Goal: Task Accomplishment & Management: Use online tool/utility

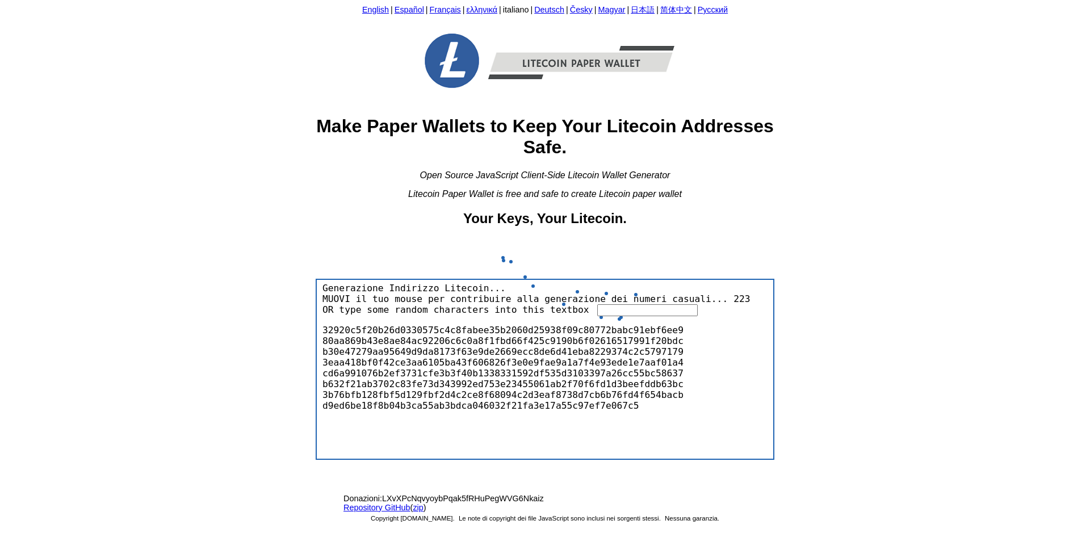
click at [620, 309] on input "text" at bounding box center [647, 310] width 100 height 12
drag, startPoint x: 580, startPoint y: 213, endPoint x: 605, endPoint y: 213, distance: 24.4
click at [606, 213] on body "English | Español | Français | ελληνικά | italiano | Deutsch | Česky | Magyar |…" at bounding box center [545, 270] width 1081 height 530
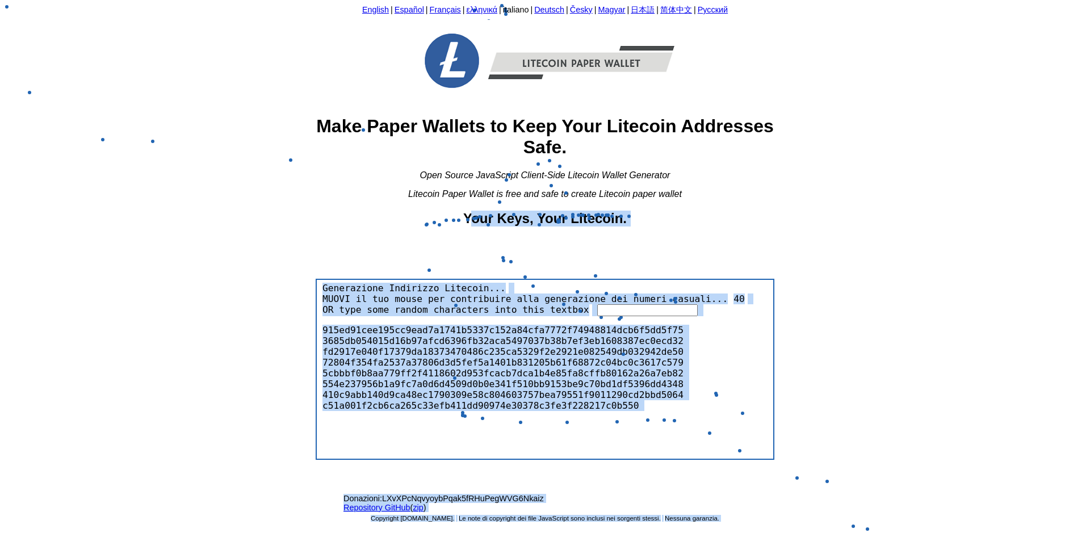
drag, startPoint x: 489, startPoint y: 214, endPoint x: 661, endPoint y: 211, distance: 172.1
click at [650, 214] on h2 "Your Keys, Your Litecoin." at bounding box center [545, 219] width 459 height 16
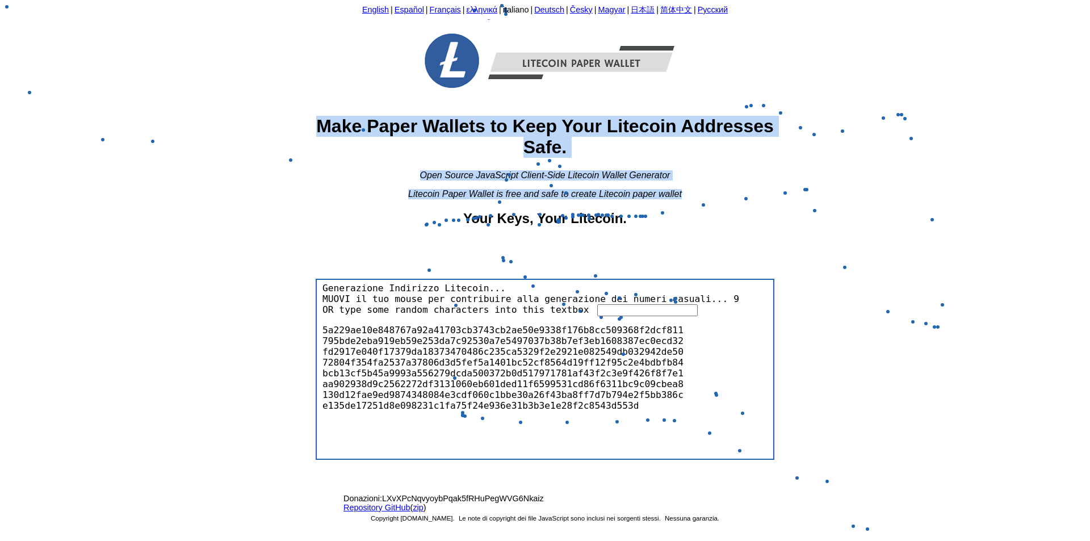
click at [757, 68] on body "English | Español | Français | ελληνικά | italiano | Deutsch | Česky | Magyar |…" at bounding box center [545, 270] width 1081 height 530
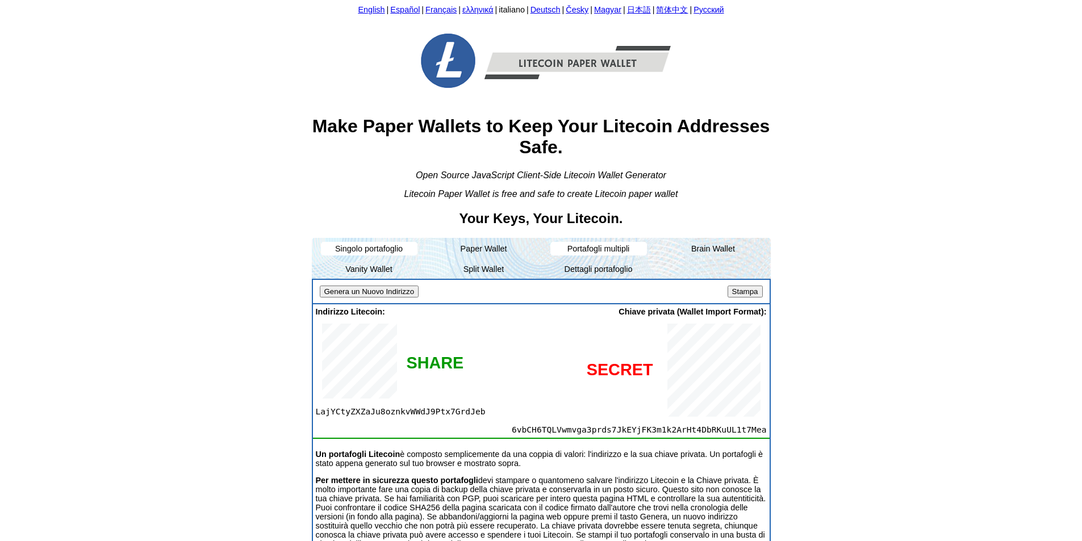
click at [546, 247] on ul "Singolo portafoglio Paper Wallet Portafogli multipli Brain Wallet Vanity Wallet…" at bounding box center [541, 258] width 459 height 41
click at [568, 246] on li "Portafogli multipli" at bounding box center [598, 249] width 97 height 14
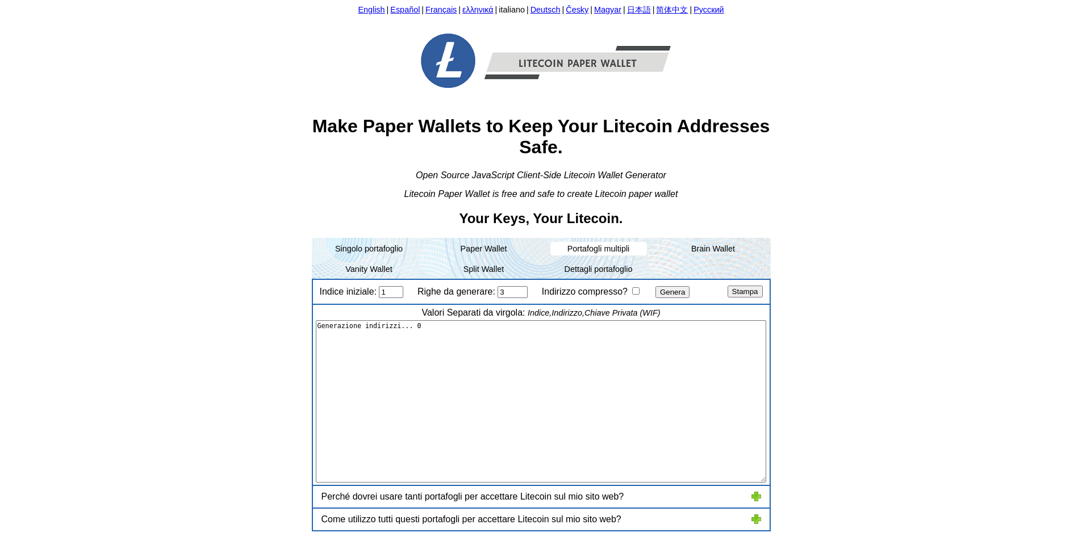
type textarea "1,"LRSRcEpvRgfrdiT3g6kRZcUtndAi2nup4A","6uMyUCrAXU9gaGPVgor6iMWbD5MwypuVLwCiiLb…"
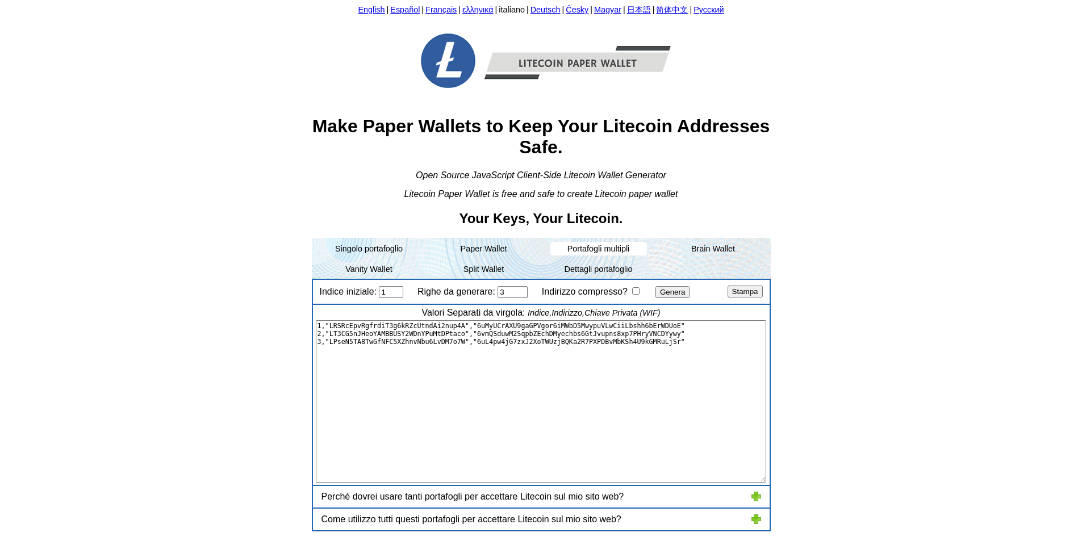
click at [633, 294] on input "Indirizzo compresso?" at bounding box center [635, 290] width 7 height 7
checkbox input "true"
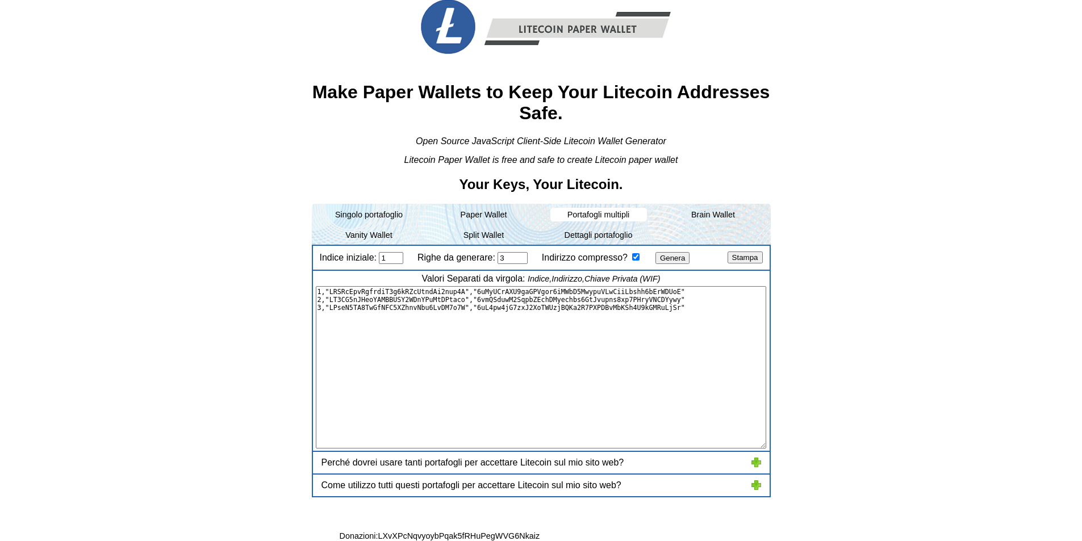
scroll to position [61, 0]
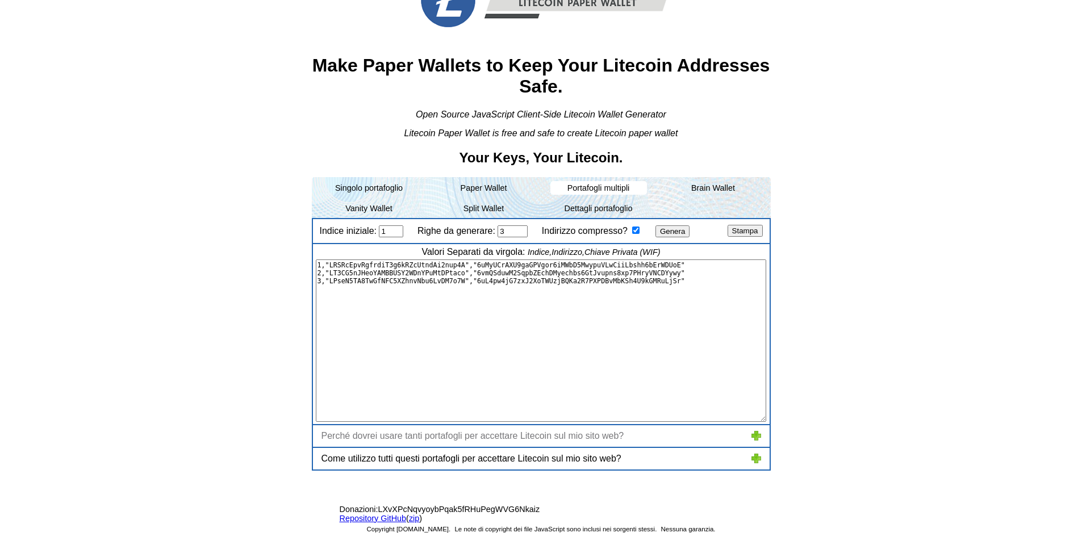
click at [668, 440] on div "Perché dovrei usare tanti portafogli per accettare Litecoin sul mio sito web?" at bounding box center [541, 436] width 456 height 22
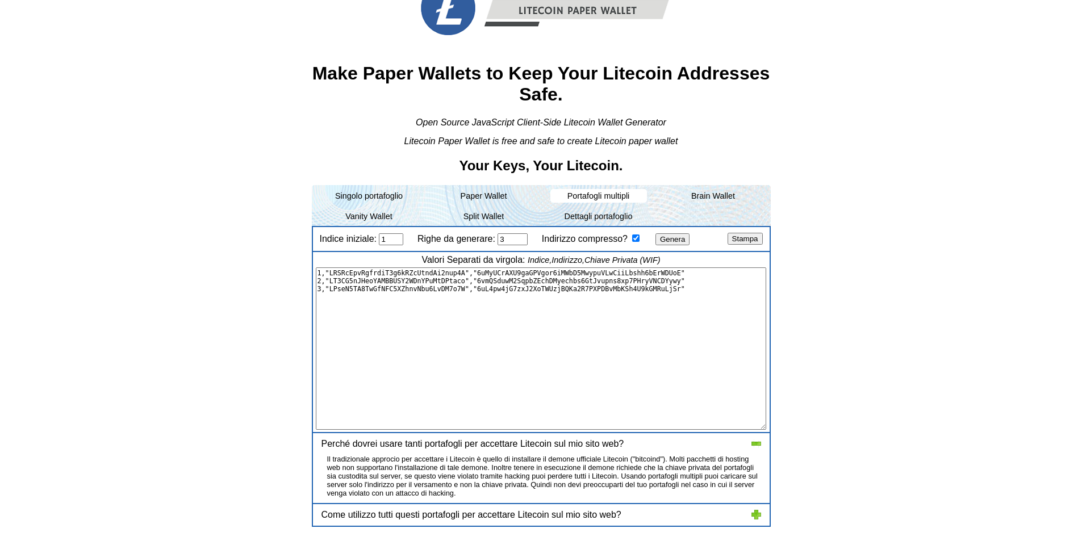
scroll to position [0, 0]
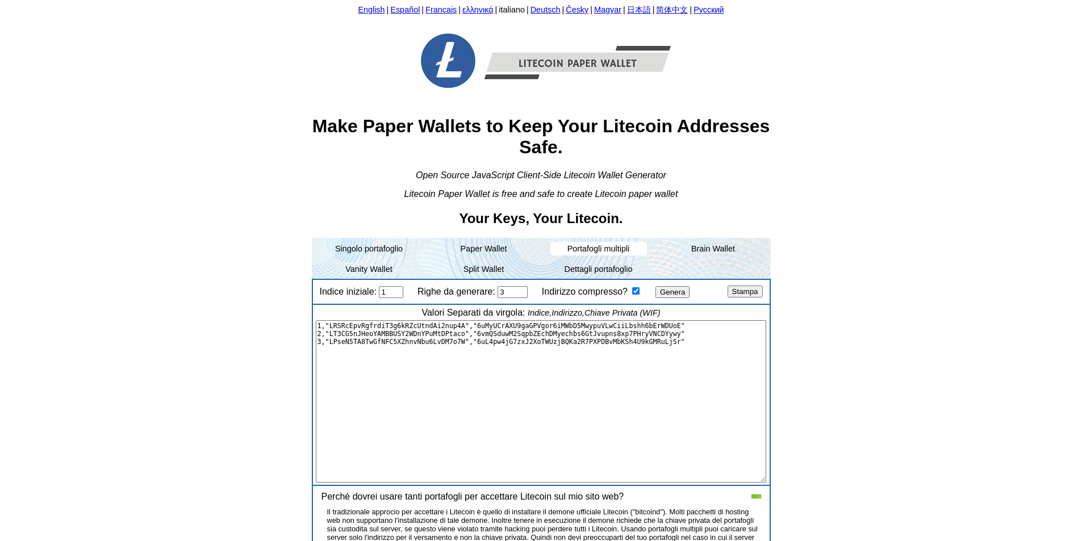
drag, startPoint x: 509, startPoint y: 288, endPoint x: 496, endPoint y: 291, distance: 13.8
click at [496, 291] on span "Righe da generare: 3" at bounding box center [473, 292] width 122 height 10
click at [602, 260] on ul "Singolo portafoglio Paper Wallet Portafogli multipli Brain Wallet Vanity Wallet…" at bounding box center [541, 258] width 459 height 41
click at [602, 265] on li "Dettagli portafoglio" at bounding box center [598, 269] width 97 height 14
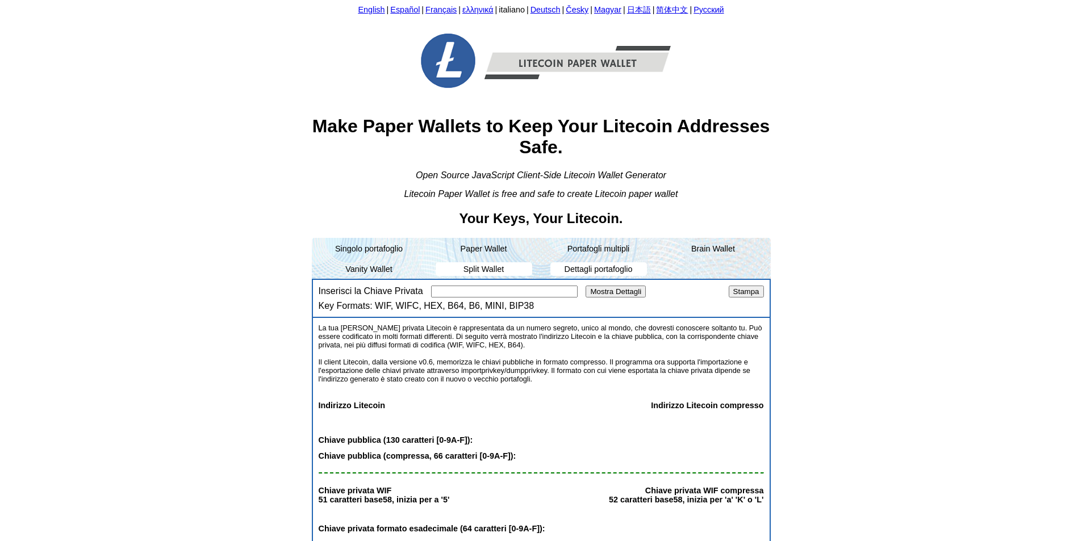
click at [485, 267] on li "Split Wallet" at bounding box center [483, 269] width 97 height 14
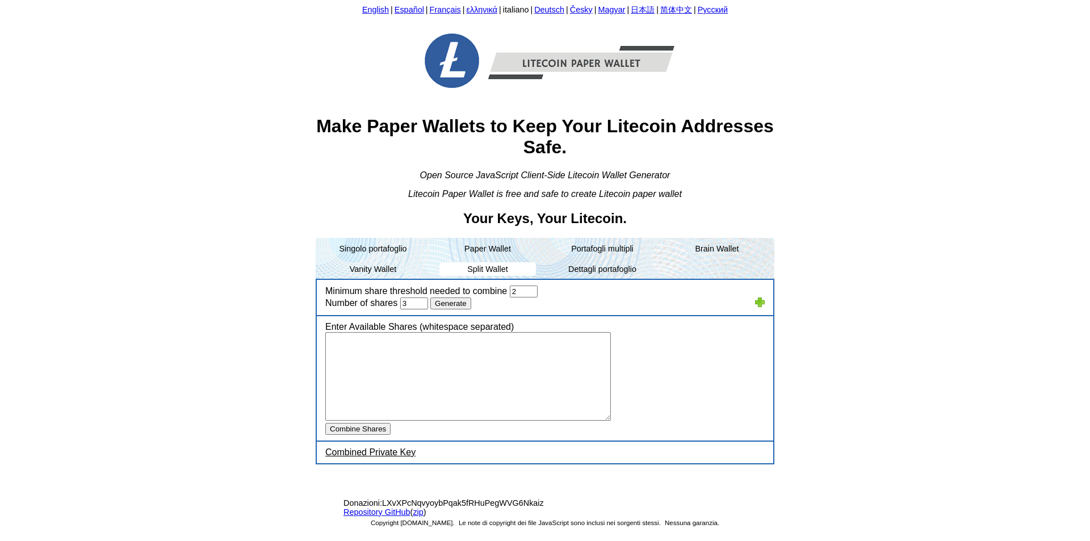
click at [455, 306] on input "Generate" at bounding box center [450, 304] width 41 height 12
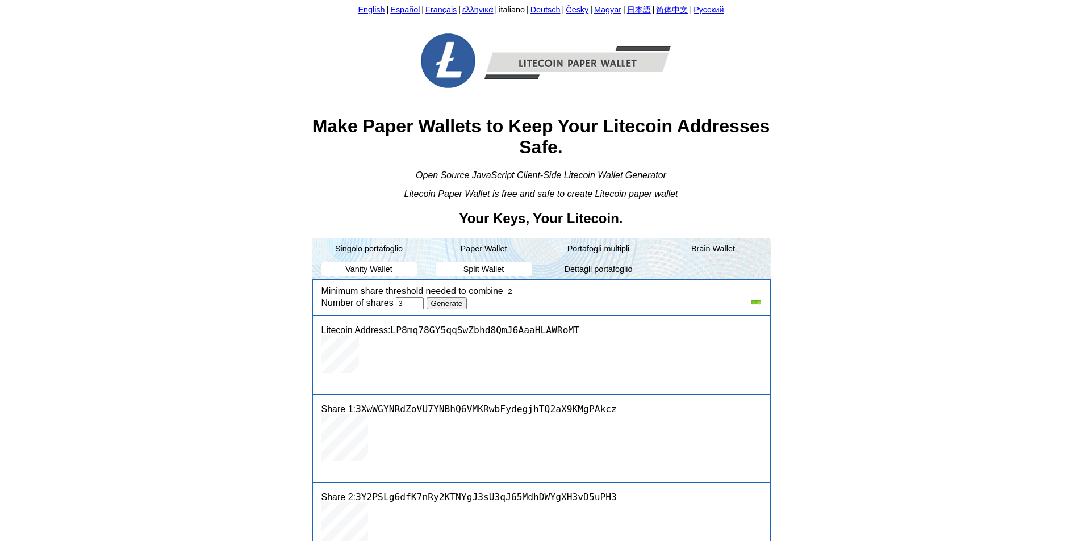
click at [378, 273] on li "Vanity Wallet" at bounding box center [369, 269] width 97 height 14
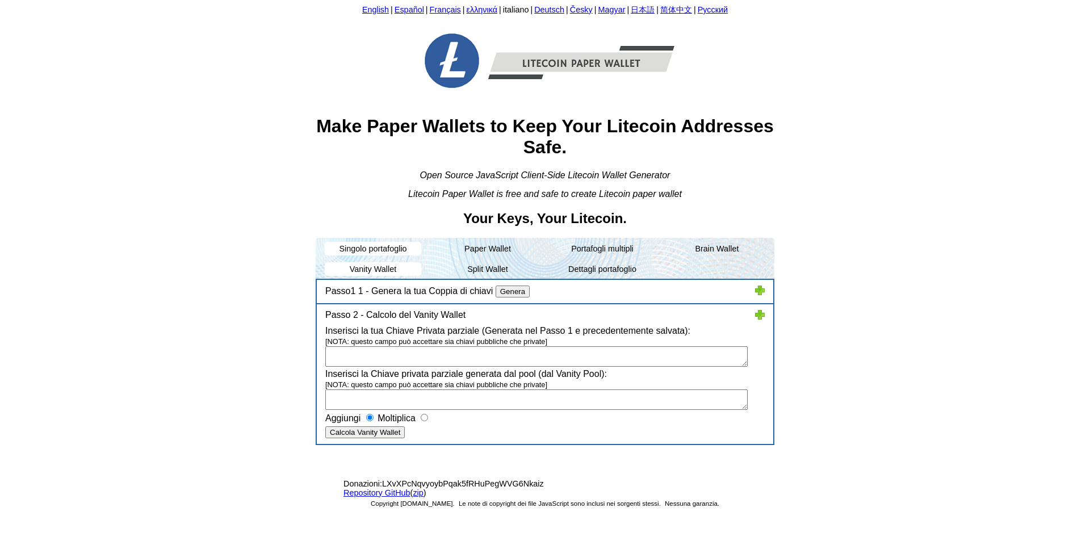
click at [368, 252] on li "Singolo portafoglio" at bounding box center [373, 249] width 97 height 14
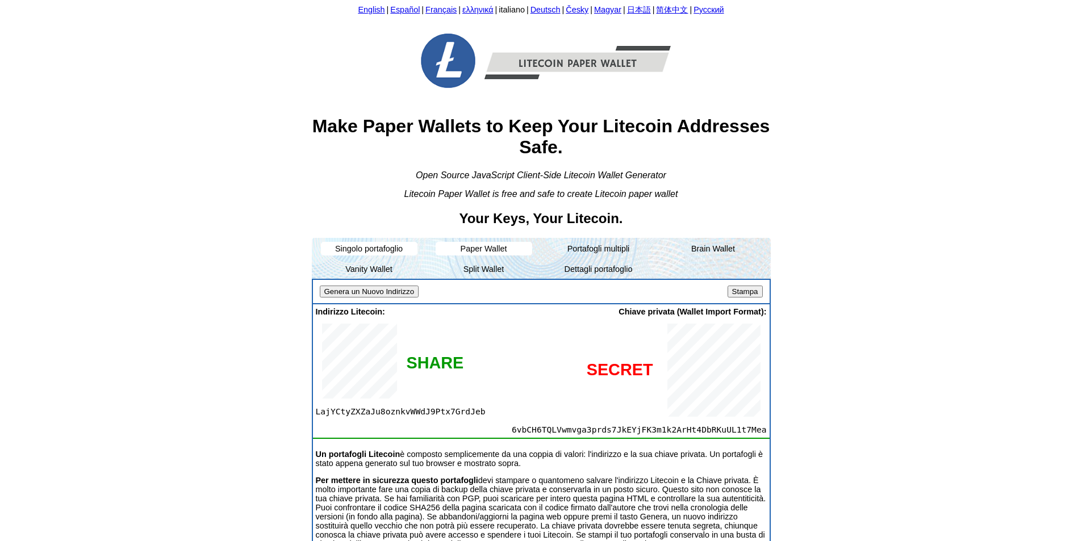
click at [504, 245] on li "Paper Wallet" at bounding box center [483, 249] width 97 height 14
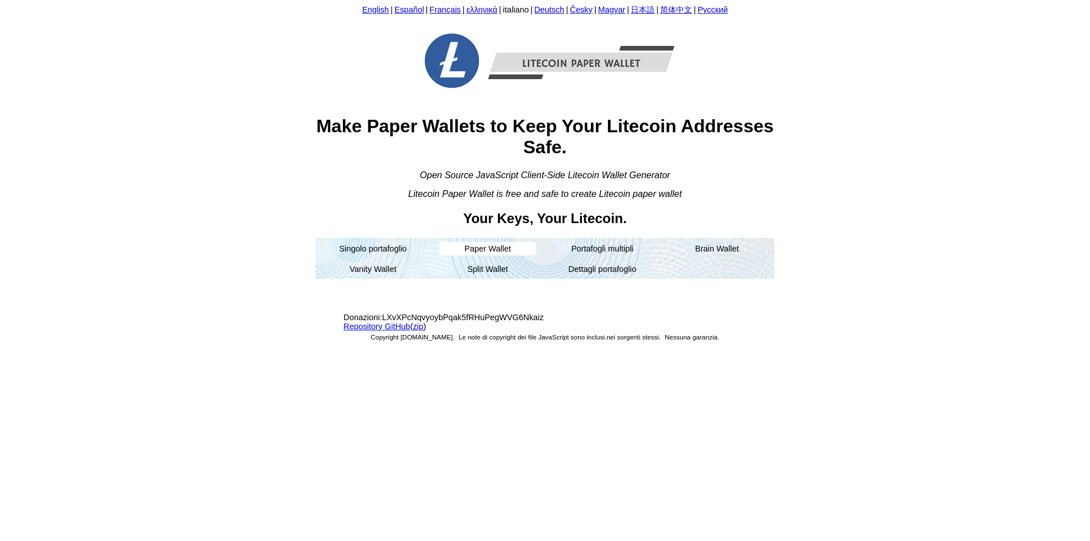
click at [463, 54] on img at bounding box center [545, 61] width 307 height 82
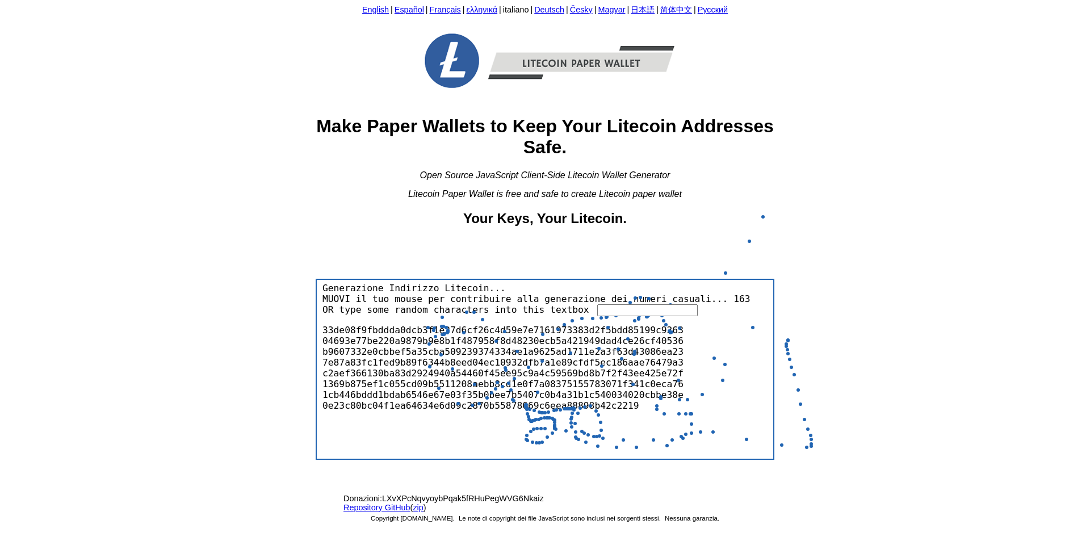
click at [605, 309] on input "text" at bounding box center [647, 310] width 100 height 12
type input "c"
paste input "1f1016e0246bb2ff487de0aac948a9db2ec10de51fd507df343ad28b9c1f9160"
type input "1f1016e0246bb2ff487de0aac948a9db2ec10de51fd507df343ad28b9c1f9160"
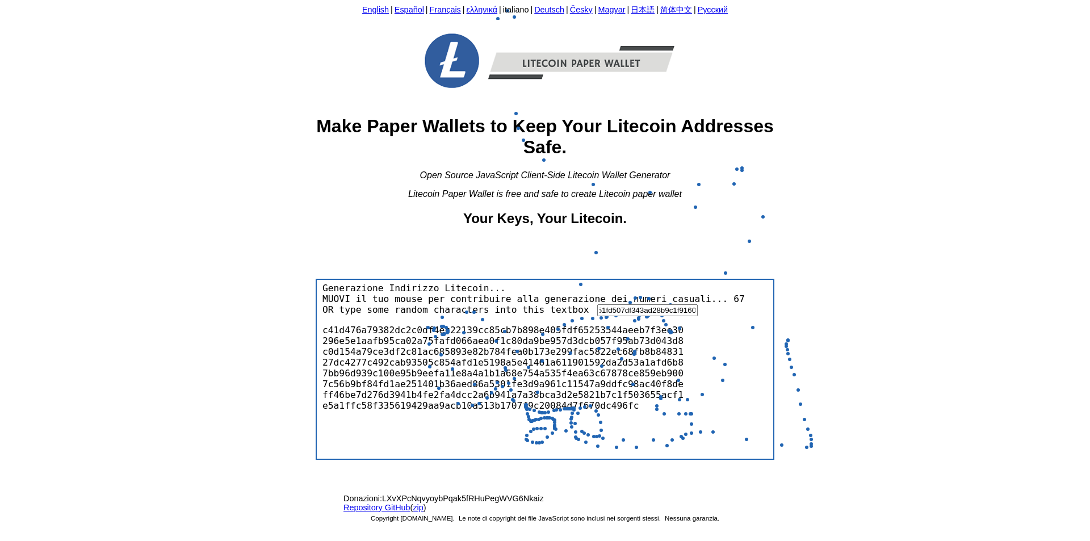
scroll to position [0, 0]
click at [450, 77] on img at bounding box center [545, 61] width 307 height 82
